Goal: Navigation & Orientation: Find specific page/section

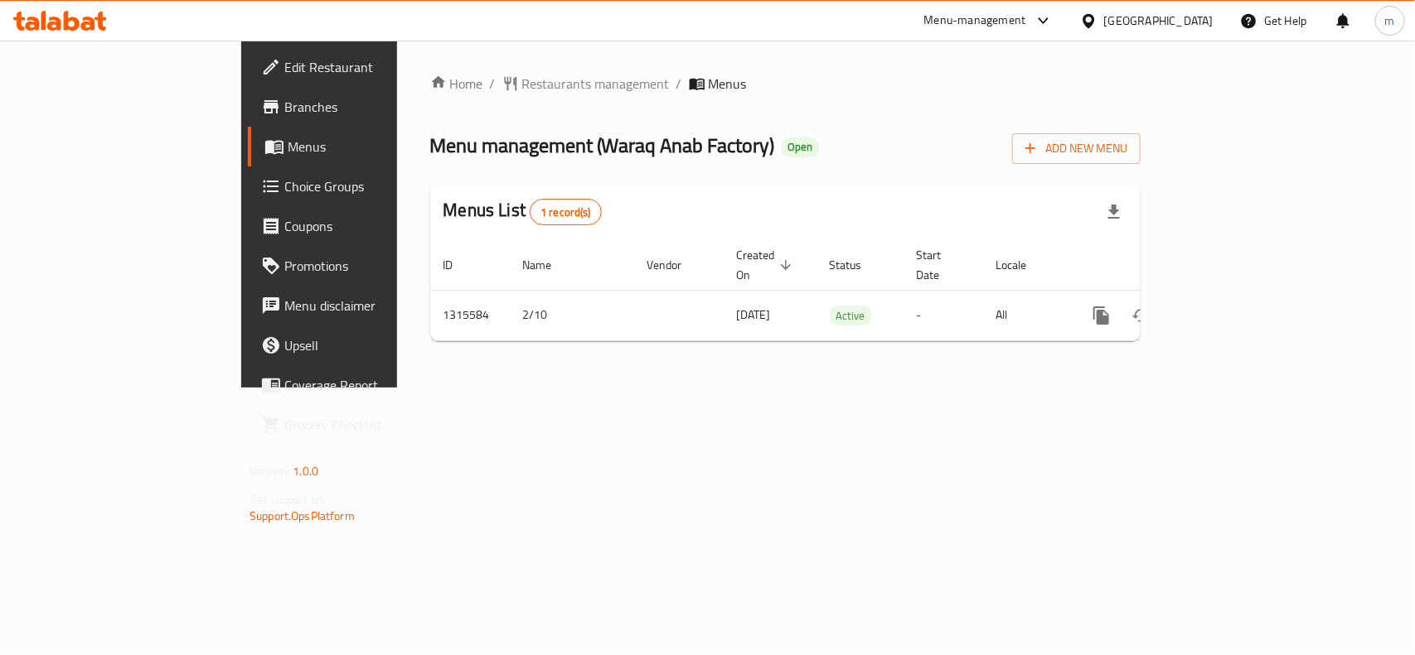
drag, startPoint x: 0, startPoint y: 0, endPoint x: 1169, endPoint y: 22, distance: 1169.4
click at [1097, 22] on icon at bounding box center [1088, 20] width 17 height 17
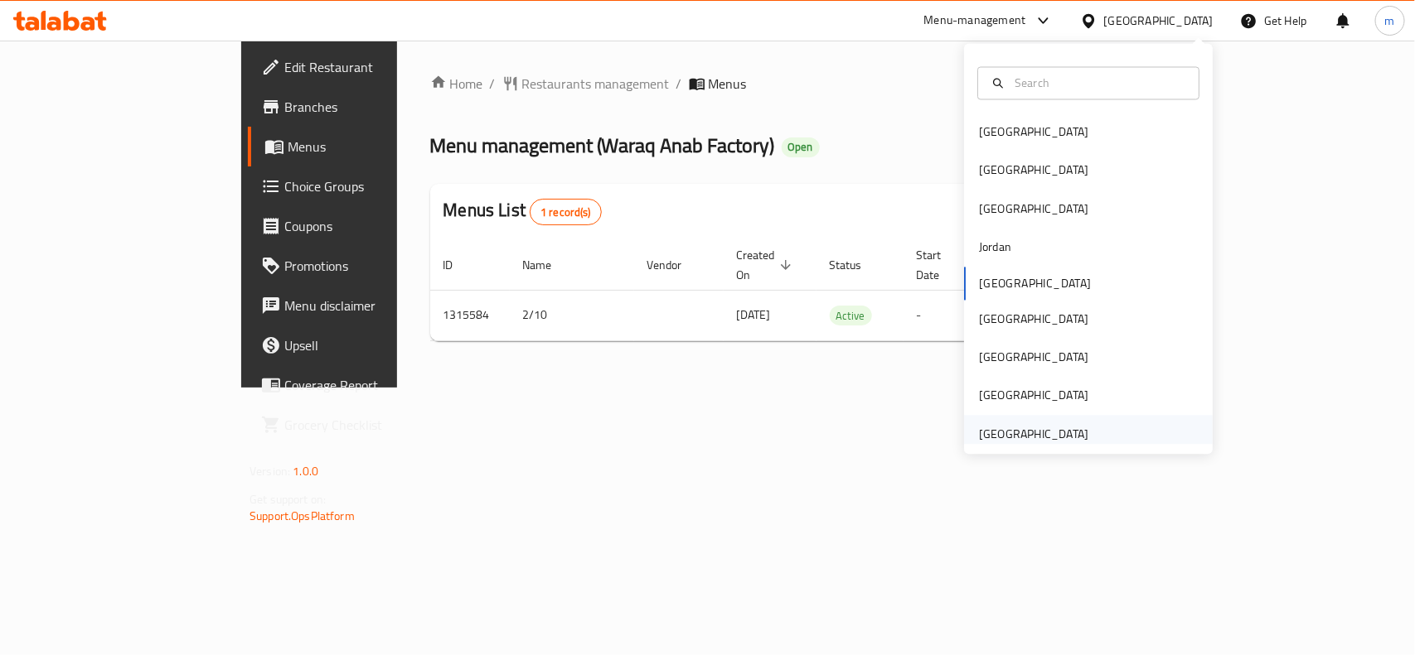
click at [1042, 435] on div "[GEOGRAPHIC_DATA]" at bounding box center [1033, 434] width 109 height 18
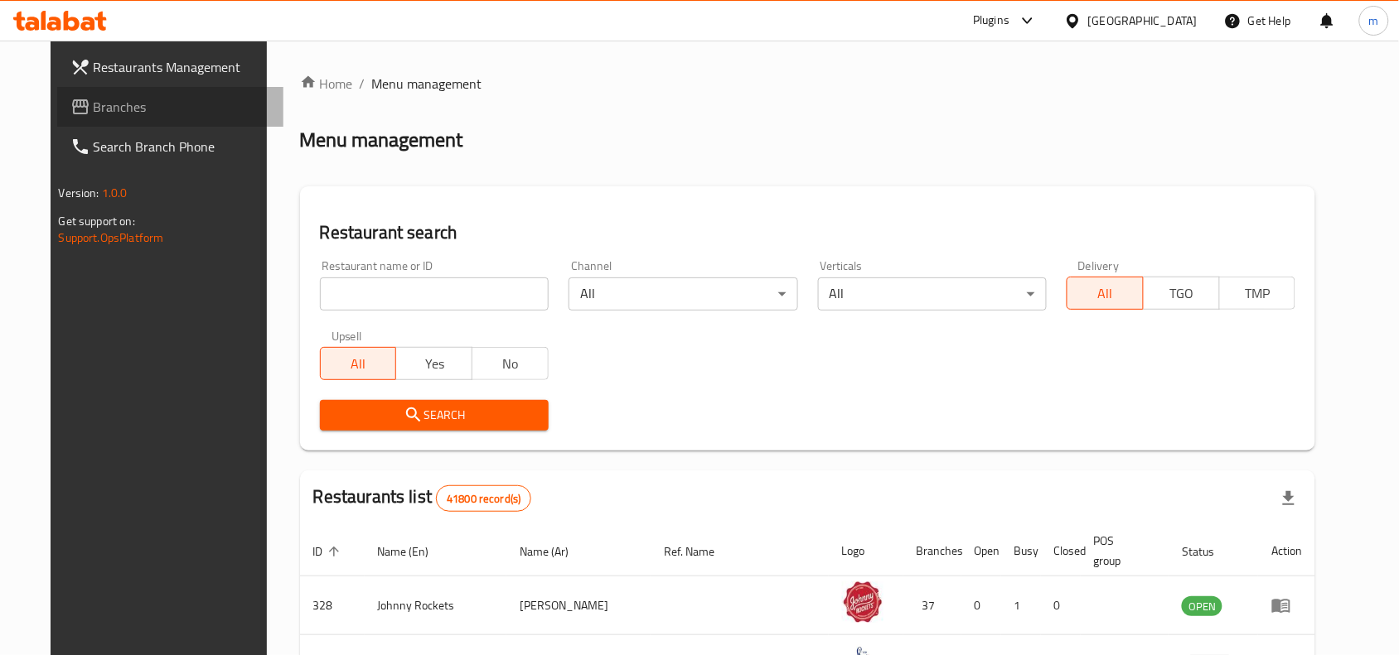
click at [94, 110] on span "Branches" at bounding box center [182, 107] width 177 height 20
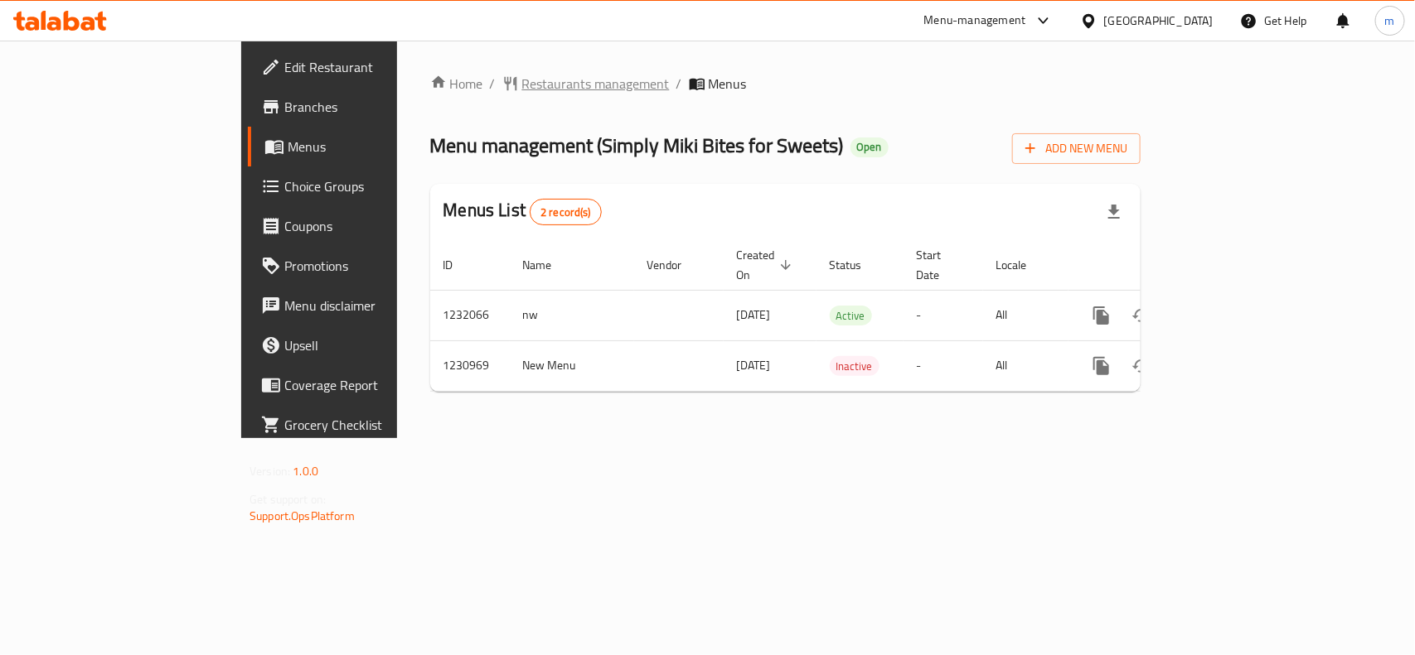
click at [522, 85] on span "Restaurants management" at bounding box center [596, 84] width 148 height 20
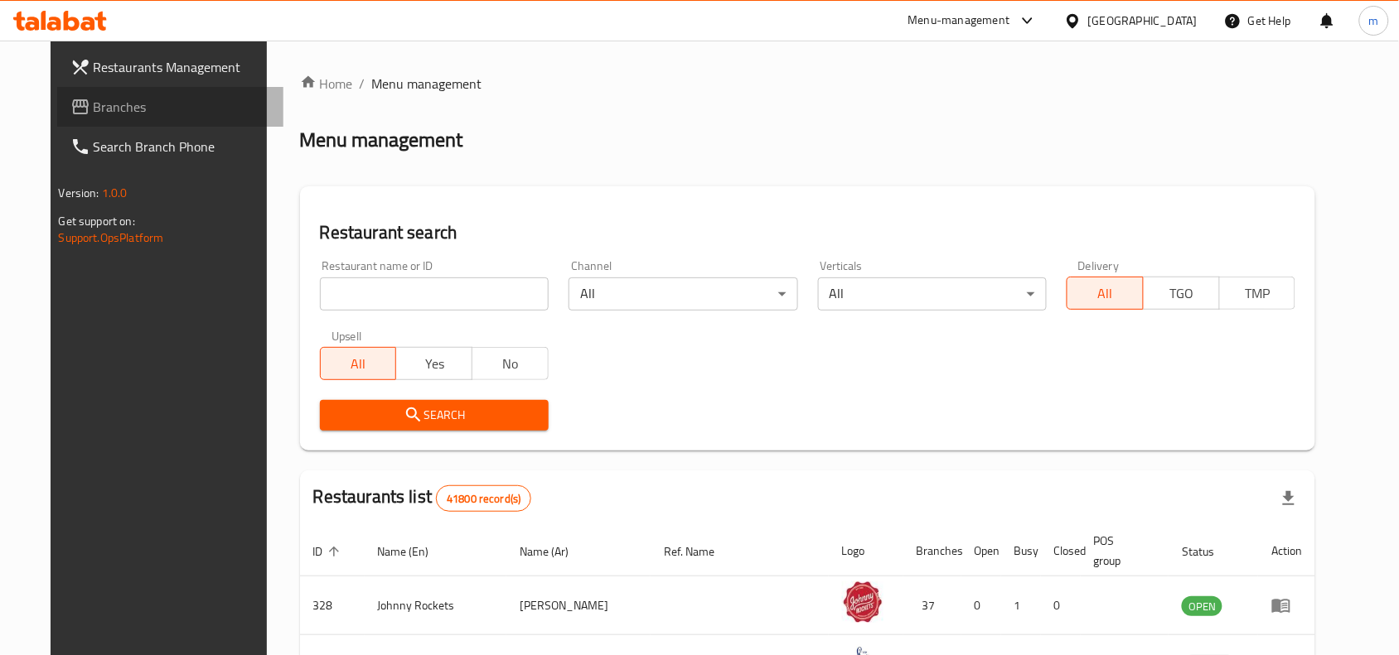
click at [94, 106] on span "Branches" at bounding box center [182, 107] width 177 height 20
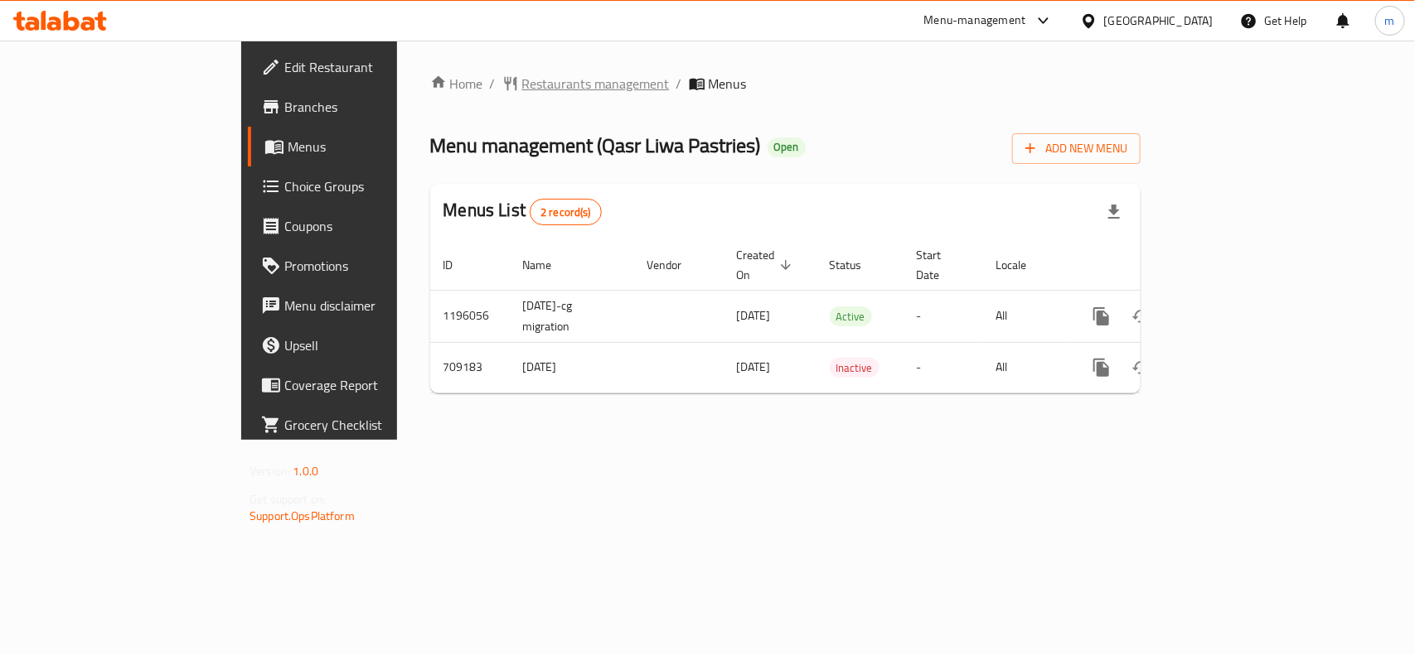
click at [522, 84] on span "Restaurants management" at bounding box center [596, 84] width 148 height 20
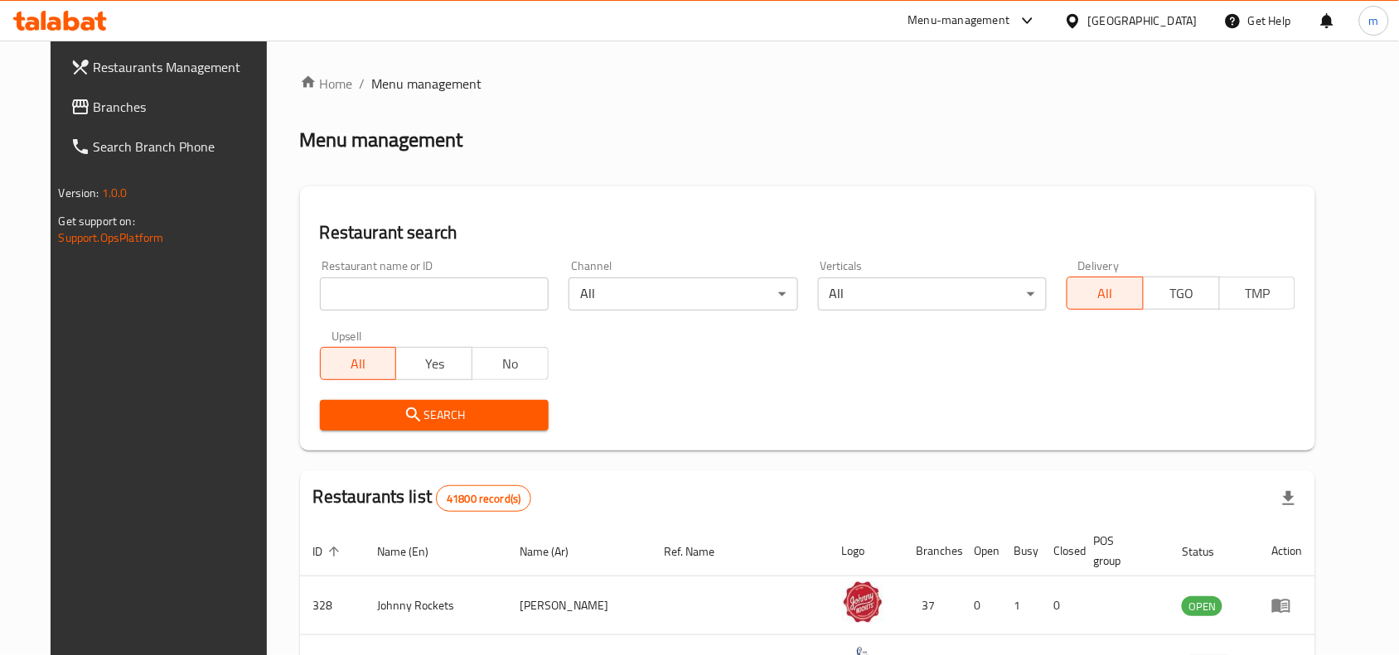
click at [95, 114] on span "Branches" at bounding box center [182, 107] width 177 height 20
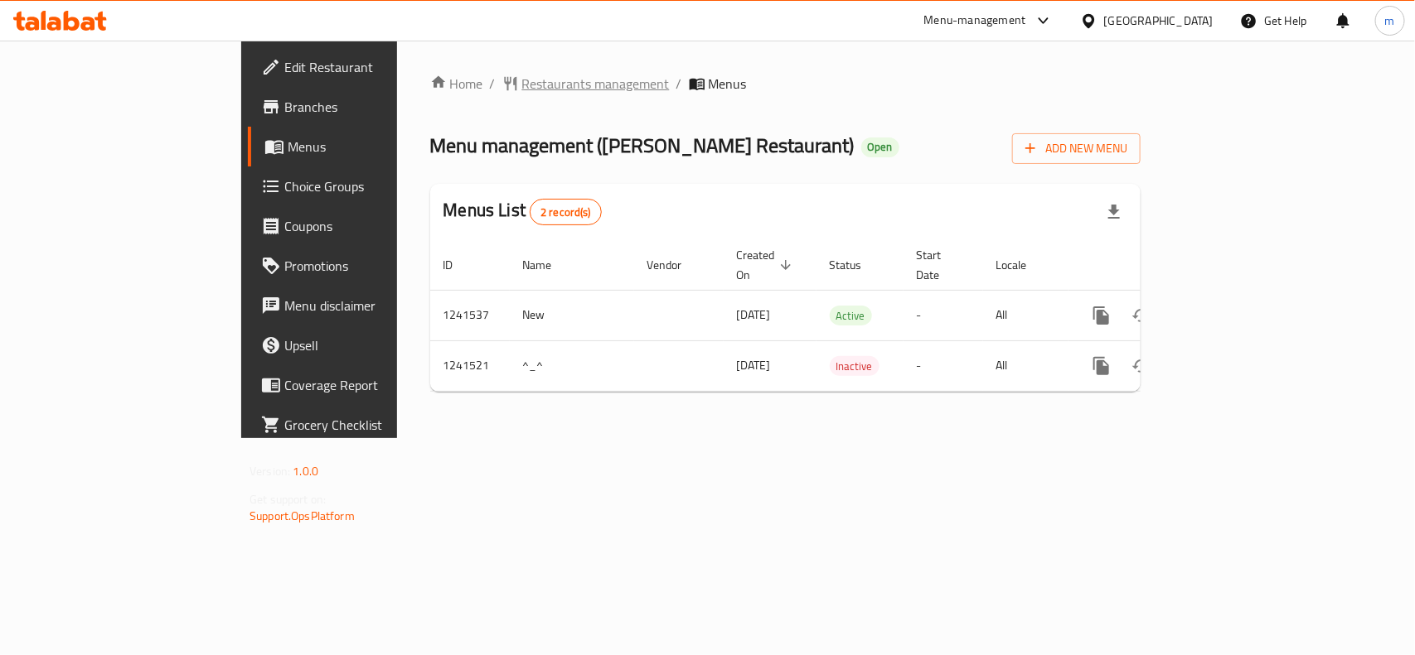
click at [522, 85] on span "Restaurants management" at bounding box center [596, 84] width 148 height 20
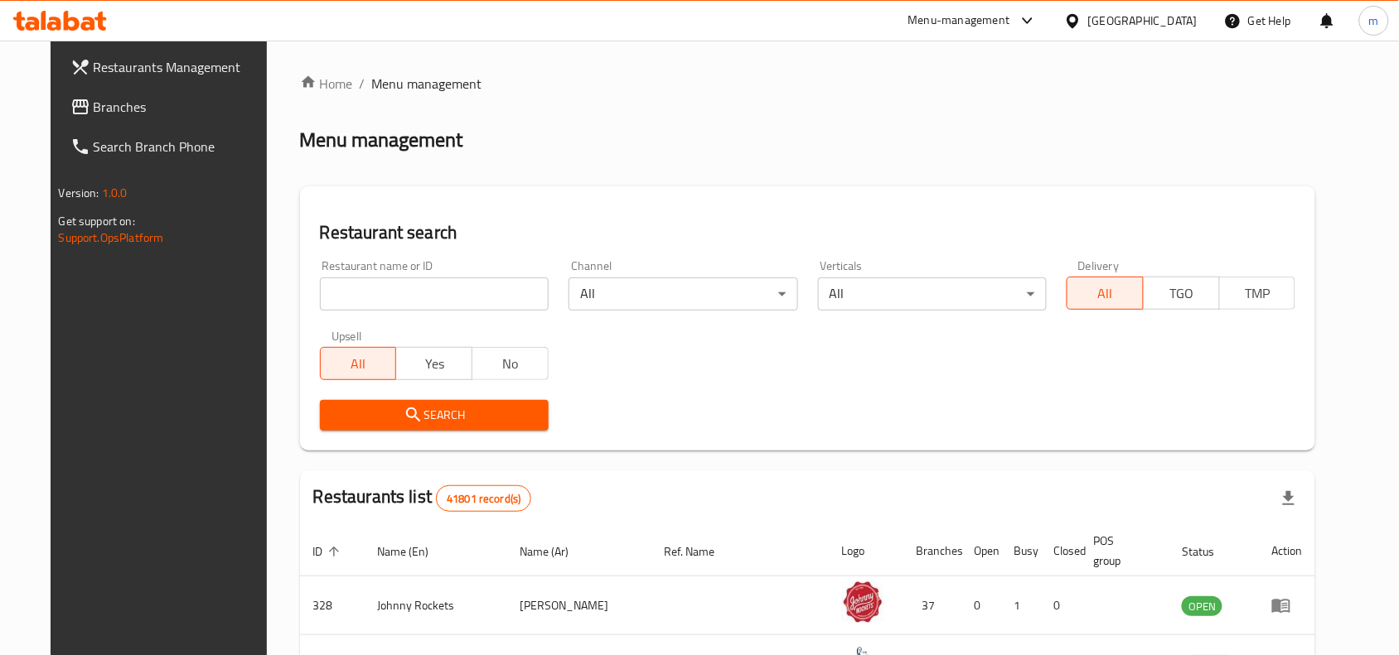
click at [106, 97] on span "Branches" at bounding box center [182, 107] width 177 height 20
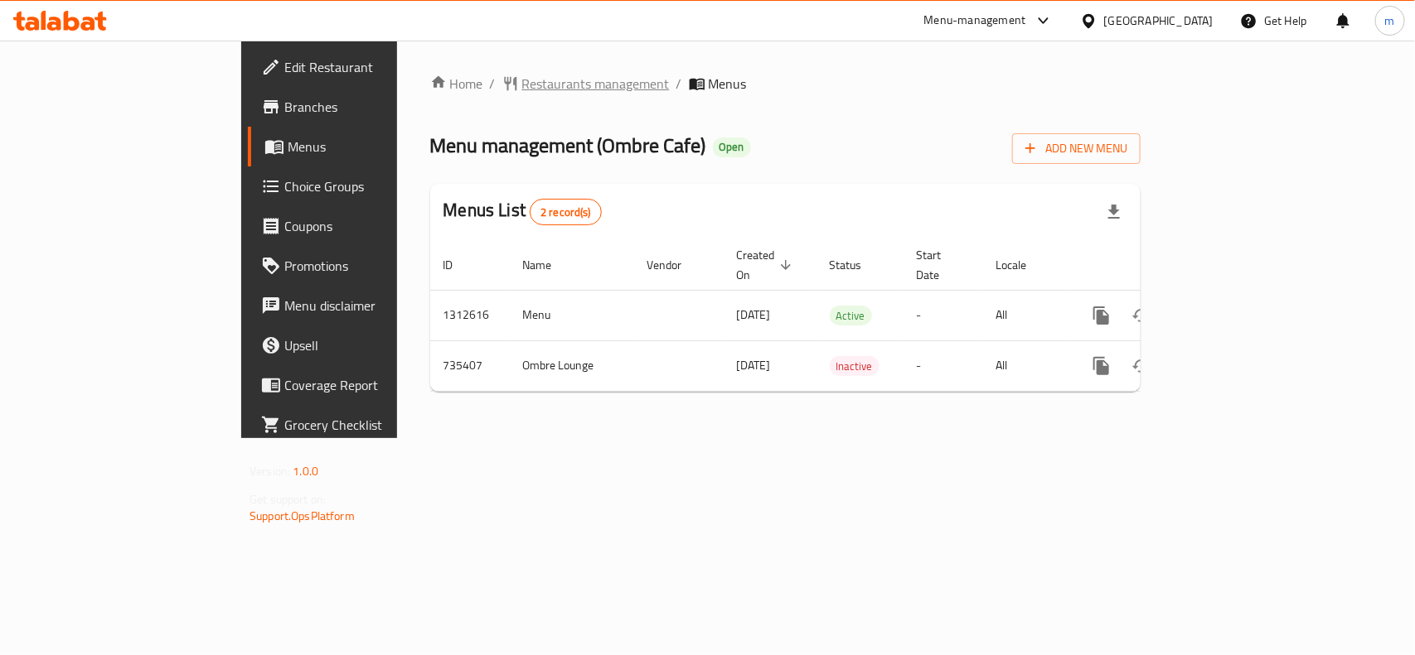
click at [522, 80] on span "Restaurants management" at bounding box center [596, 84] width 148 height 20
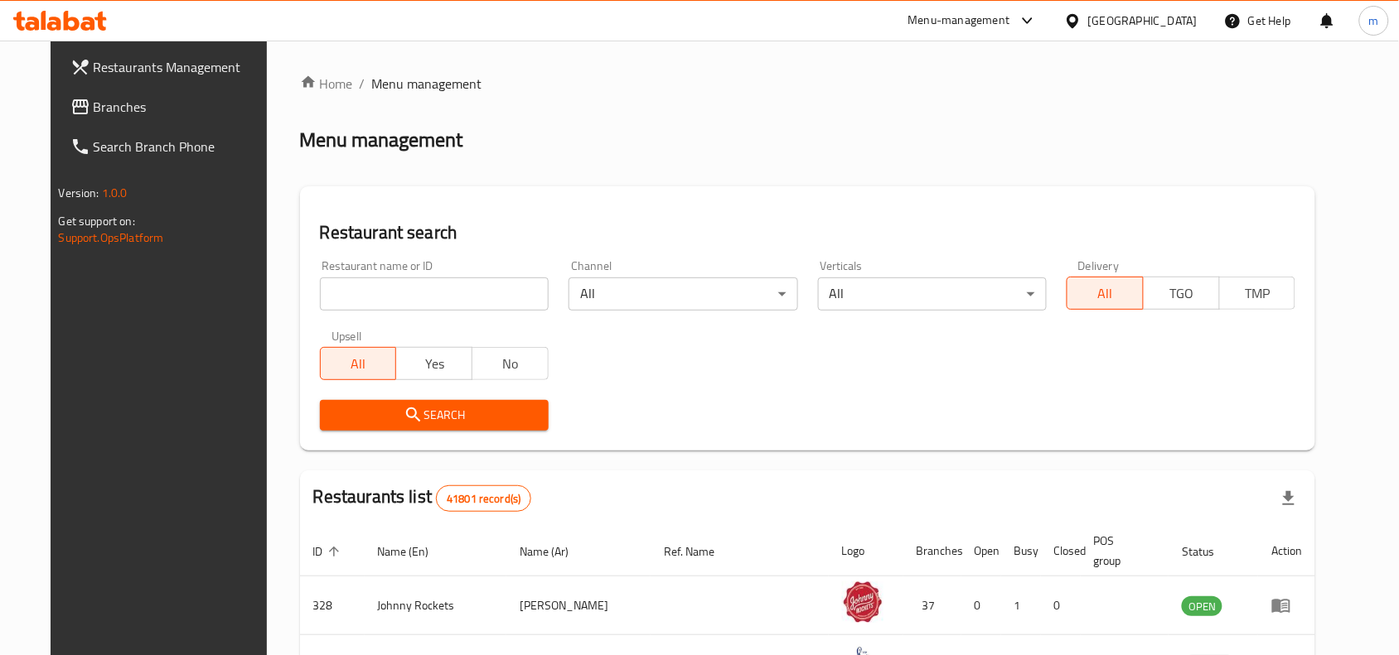
click at [94, 112] on span "Branches" at bounding box center [182, 107] width 177 height 20
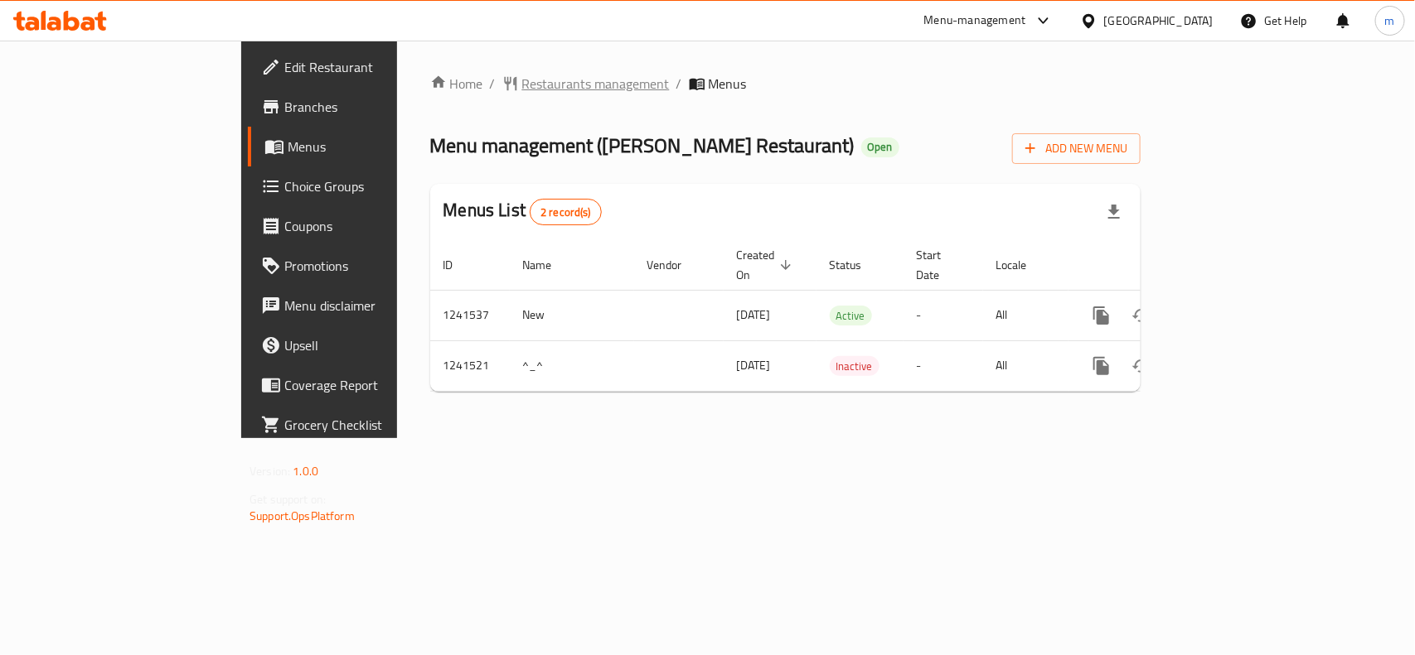
click at [522, 74] on span "Restaurants management" at bounding box center [596, 84] width 148 height 20
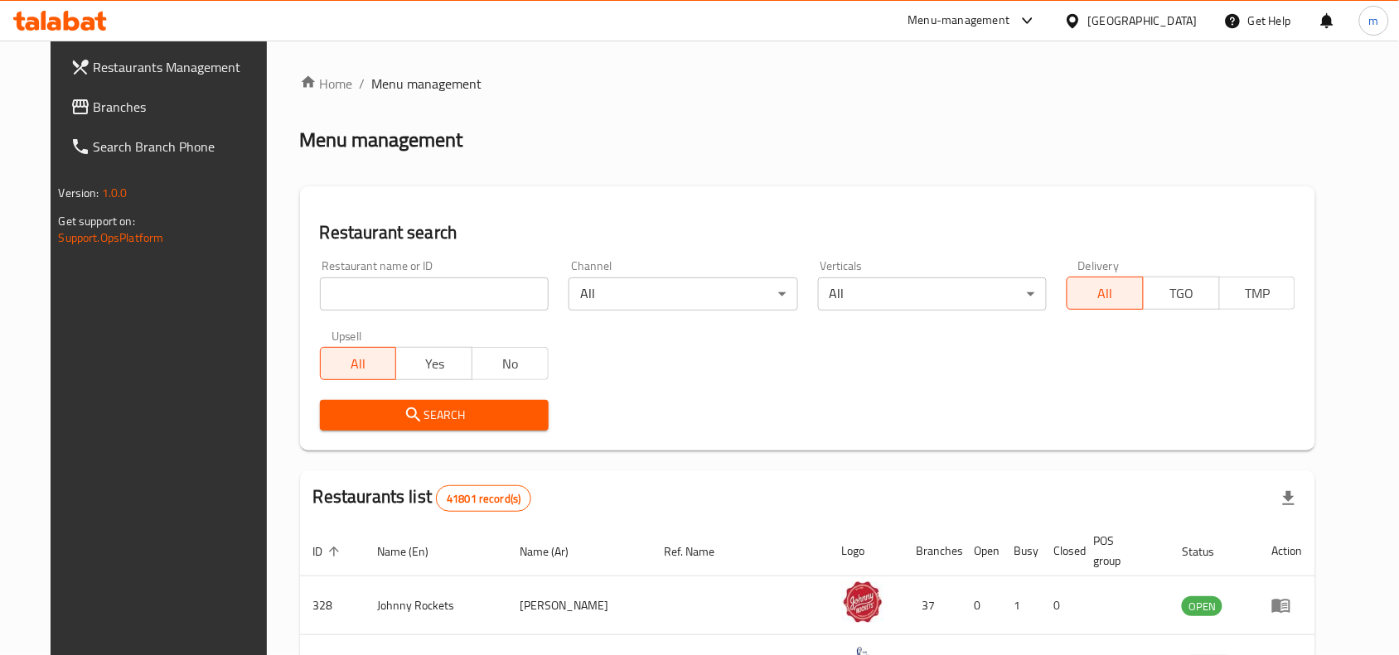
click at [109, 109] on span "Branches" at bounding box center [182, 107] width 177 height 20
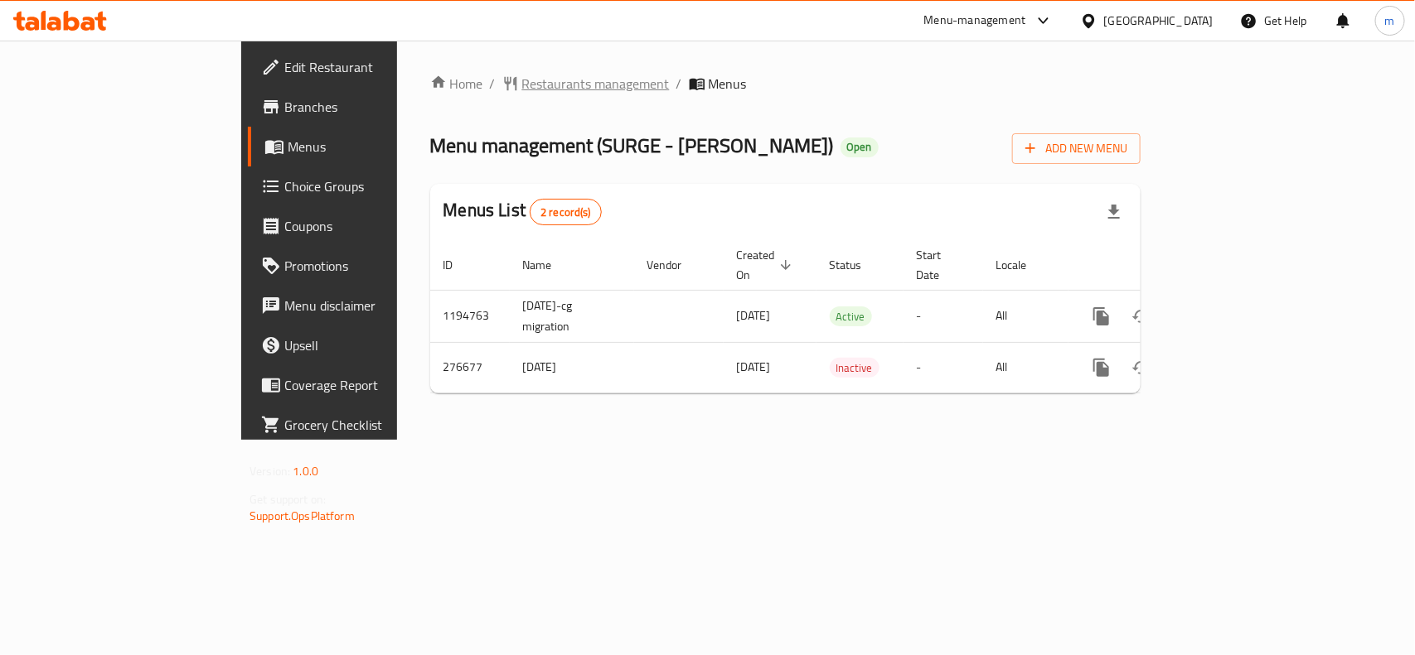
click at [522, 76] on span "Restaurants management" at bounding box center [596, 84] width 148 height 20
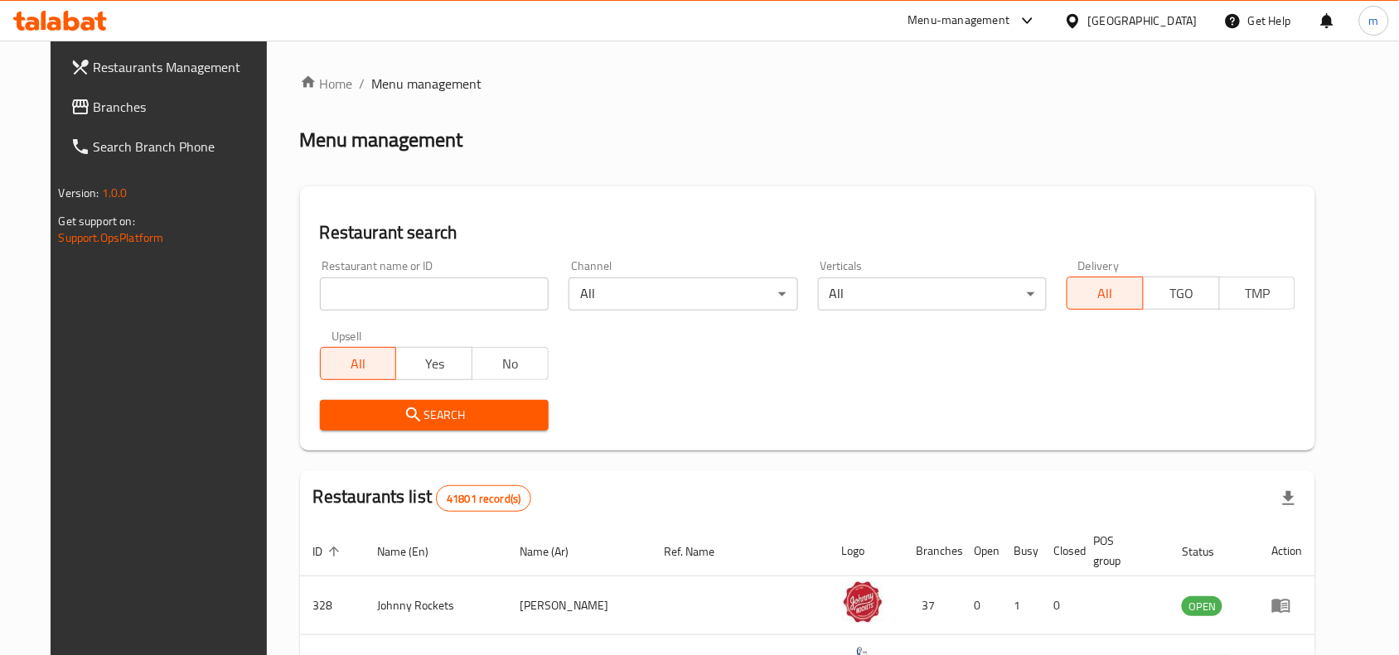
click at [94, 104] on span "Branches" at bounding box center [182, 107] width 177 height 20
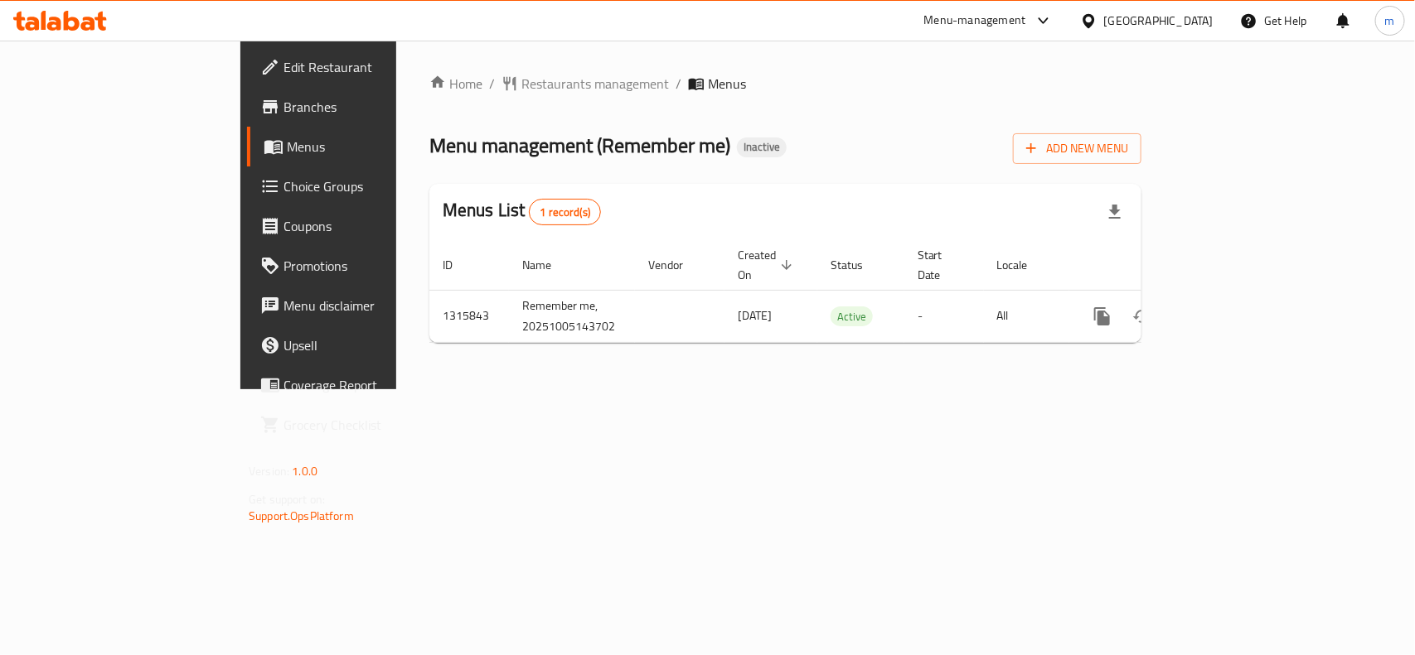
click at [444, 95] on div "Home / Restaurants management / Menus Menu management ( Remember me ) Inactive …" at bounding box center [785, 215] width 712 height 283
click at [521, 80] on span "Restaurants management" at bounding box center [595, 84] width 148 height 20
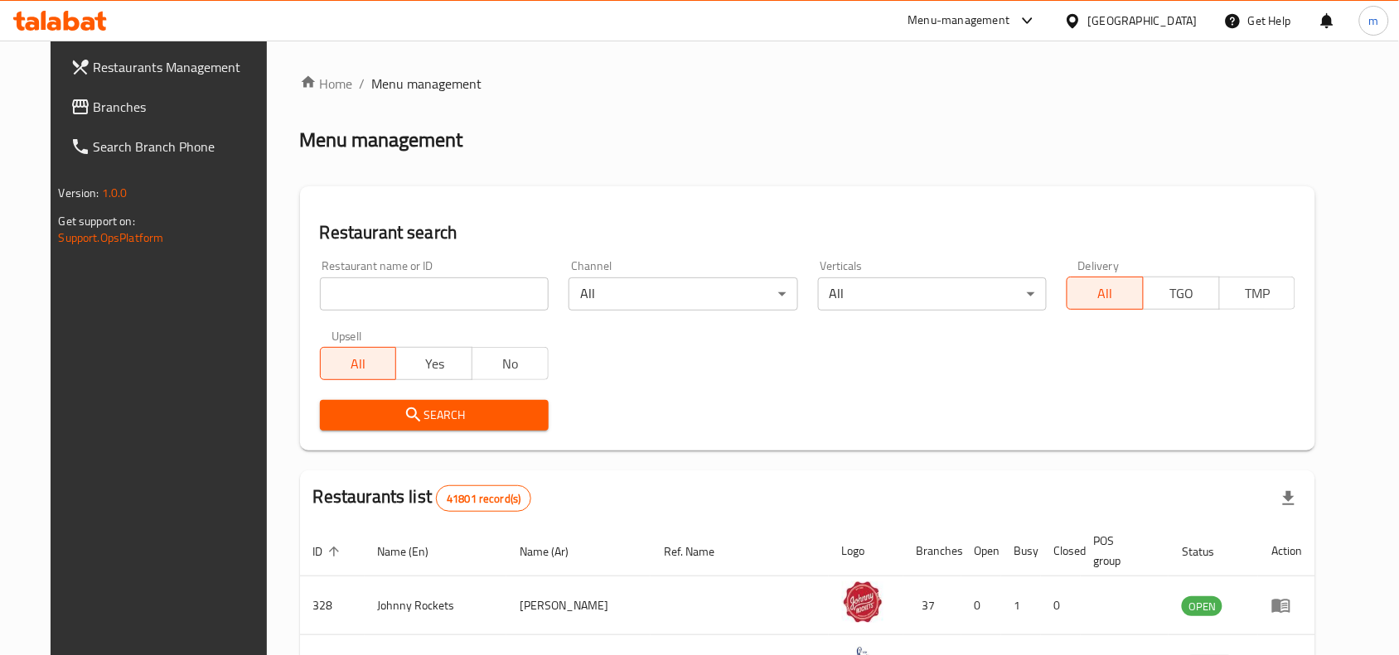
click at [99, 104] on span "Branches" at bounding box center [182, 107] width 177 height 20
